Goal: Navigation & Orientation: Find specific page/section

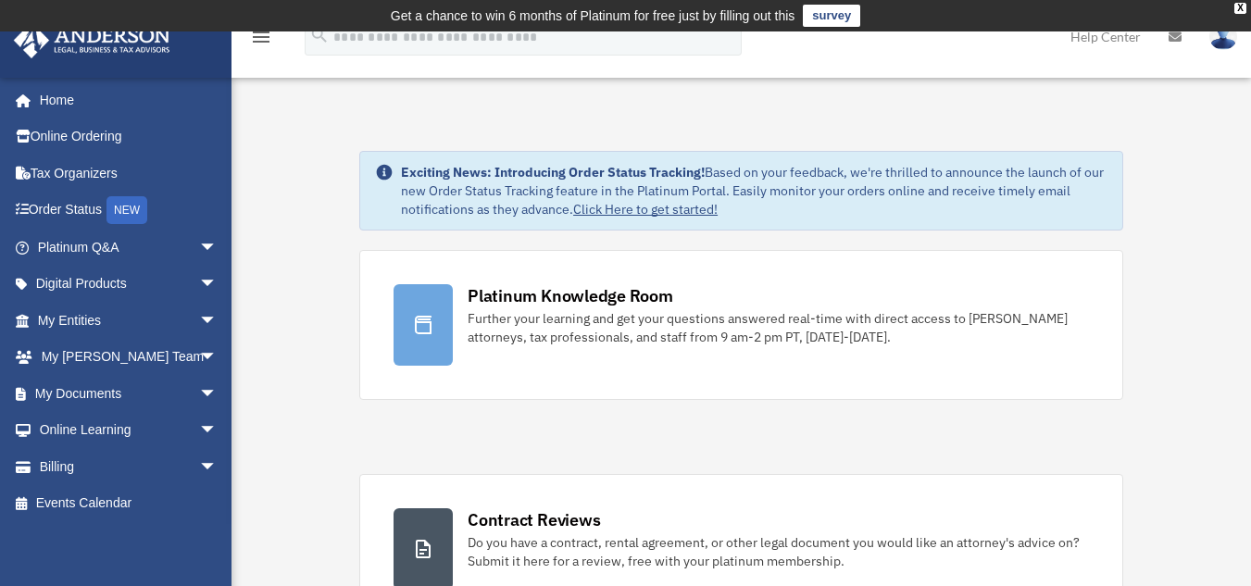
click at [1224, 44] on img at bounding box center [1223, 36] width 28 height 27
click at [1104, 38] on link "Help Center" at bounding box center [1105, 36] width 98 height 73
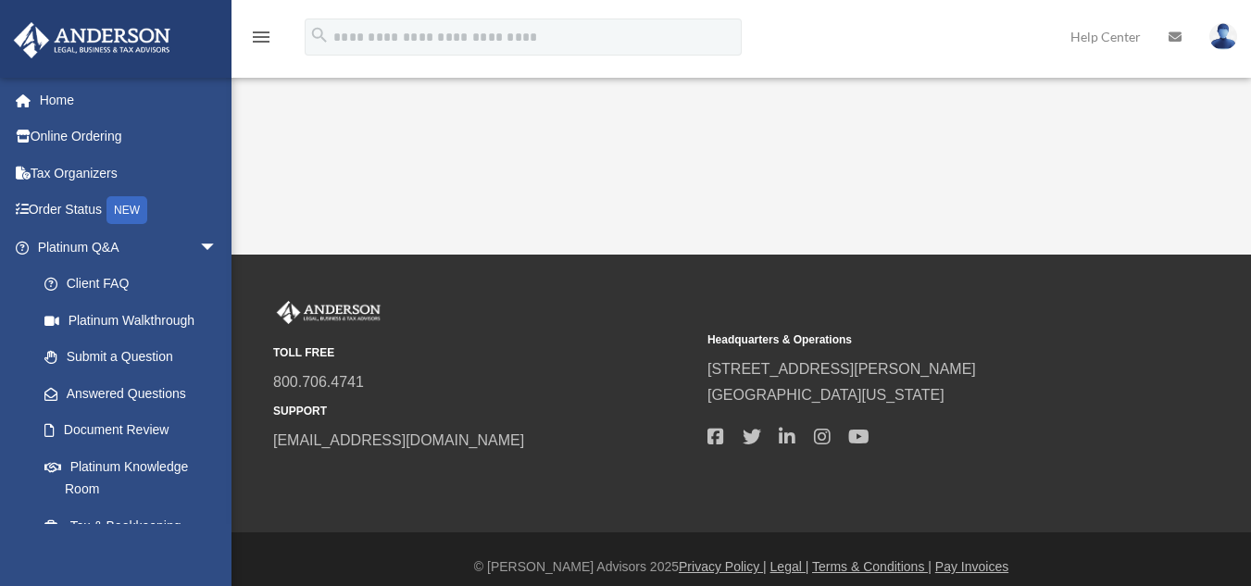
scroll to position [571, 0]
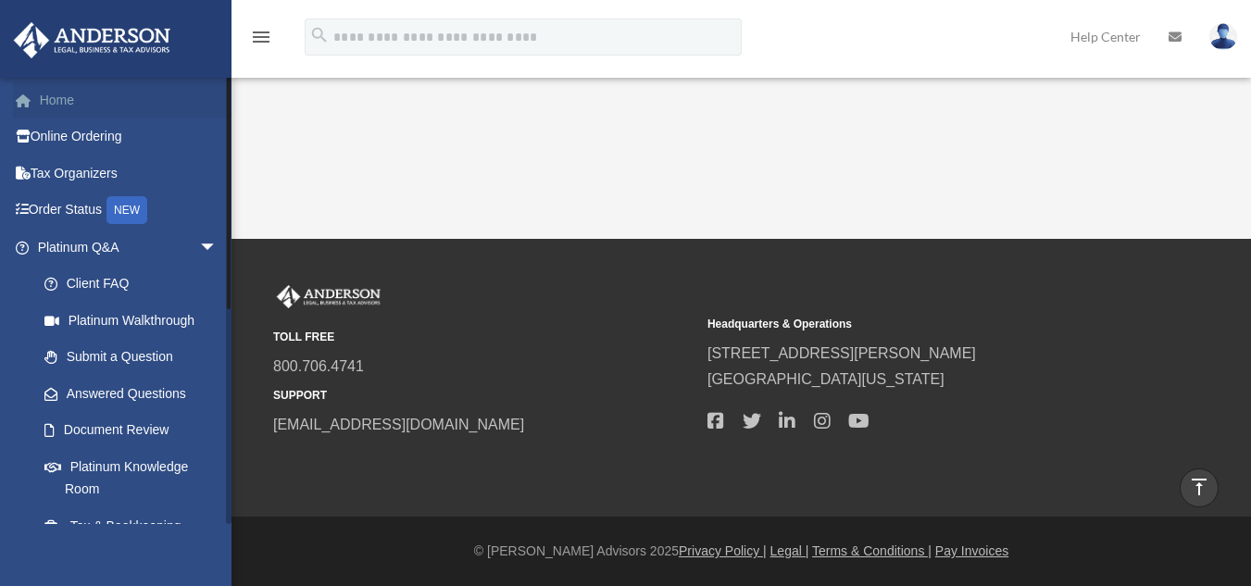
click at [59, 102] on link "Home" at bounding box center [129, 99] width 232 height 37
